Goal: Information Seeking & Learning: Learn about a topic

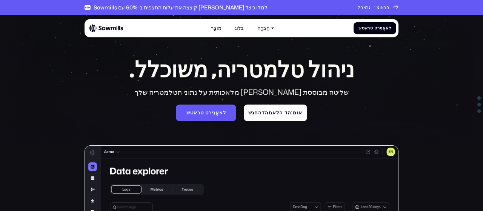
click at [361, 96] on div "ניהול טלמטריה, משוכלל. שליטה מבוססת בינה מלאכותית על נתוני הטלמטריה שלך ש ט א ר…" at bounding box center [241, 90] width 257 height 61
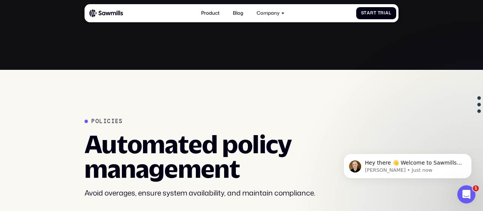
scroll to position [970, 0]
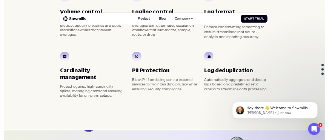
scroll to position [0, 0]
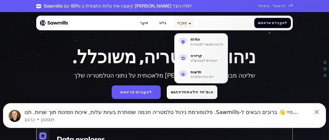
click at [174, 25] on div "חֶברָה" at bounding box center [184, 23] width 20 height 11
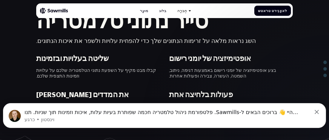
scroll to position [953, 0]
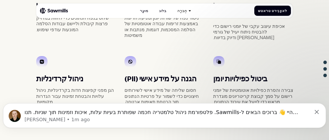
click at [307, 88] on section "________ ניהול מדיניות אוטומטי הימנעו מחריגות, הבטיחו את זמינות המערכת ושמרו על…" at bounding box center [164, 15] width 329 height 260
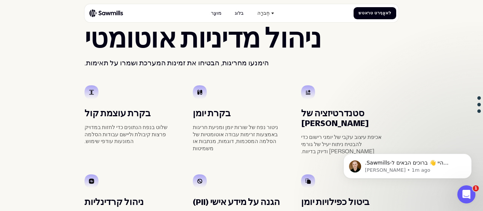
scroll to position [0, 0]
click at [393, 58] on div "הימנעו מחריגות, הבטיחו את זמינות המערכת ושמרו על תאימות." at bounding box center [242, 63] width 314 height 10
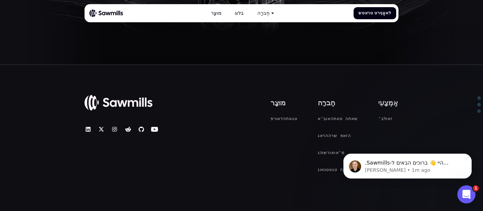
scroll to position [2377, 0]
click at [394, 64] on div "© 2025 מנסרות מוּצָר פ ר או ד אתה ג ט פ ר או ד אתה ג ט חֶברָה א ב' או אתה ט אתה…" at bounding box center [241, 182] width 483 height 236
